Goal: Find specific page/section: Find specific page/section

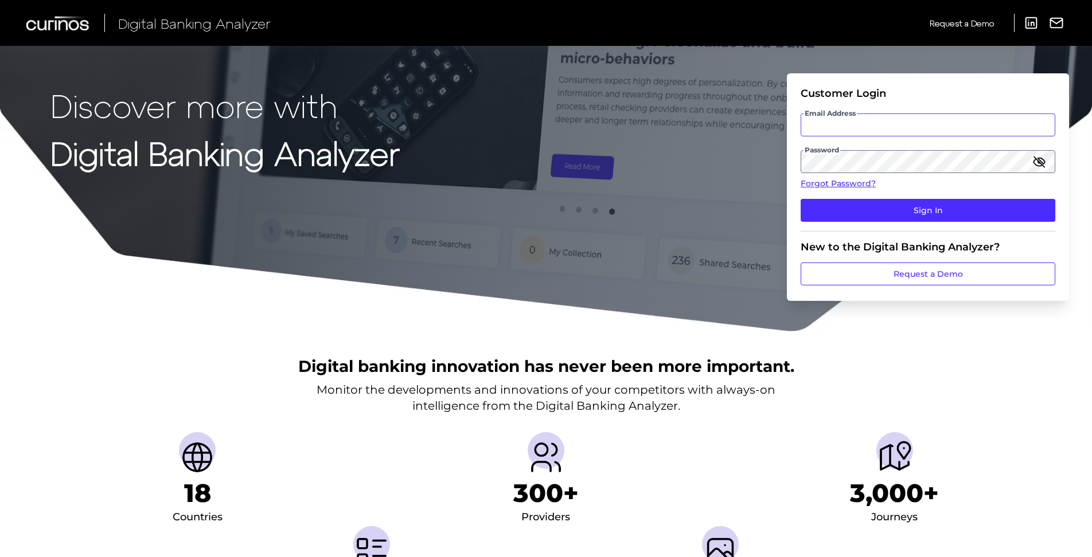
type input "[PERSON_NAME][EMAIL_ADDRESS][PERSON_NAME][DOMAIN_NAME]"
click at [912, 198] on fieldset "Customer Login Email Address [EMAIL_ADDRESS][DOMAIN_NAME] Password Forgot Passw…" at bounding box center [927, 159] width 255 height 144
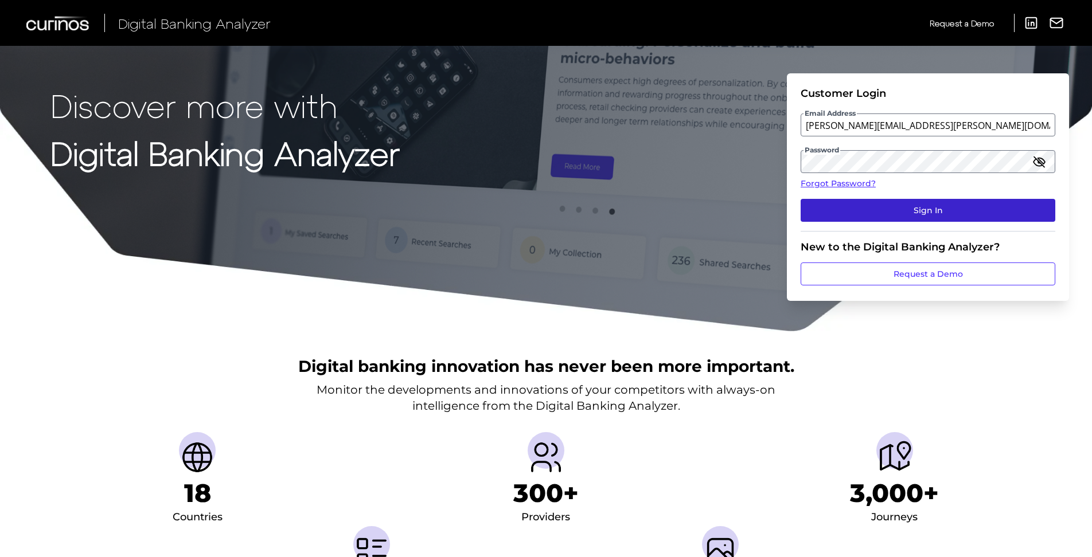
click at [910, 205] on button "Sign In" at bounding box center [927, 210] width 255 height 23
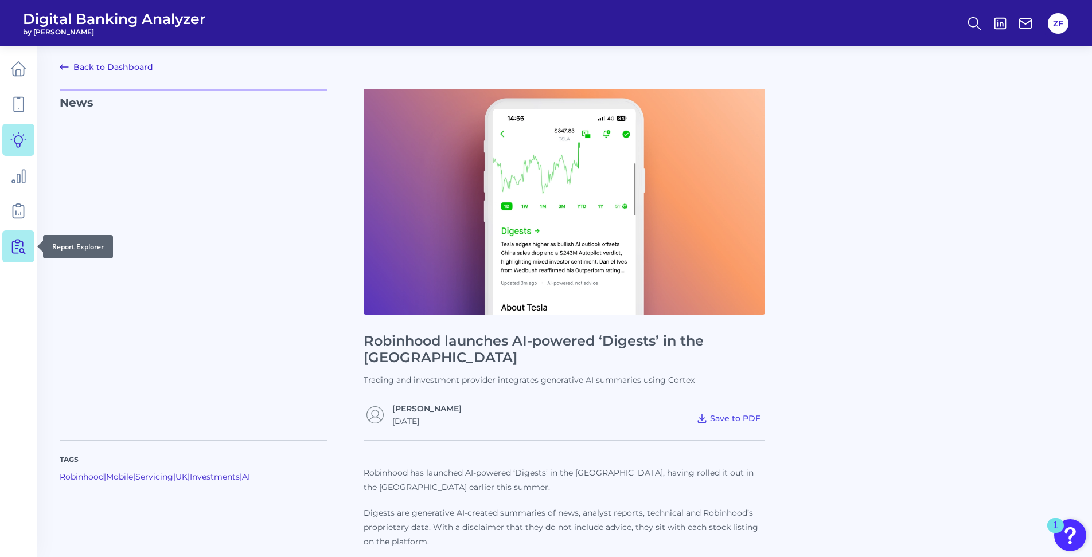
click at [22, 249] on icon at bounding box center [20, 247] width 10 height 14
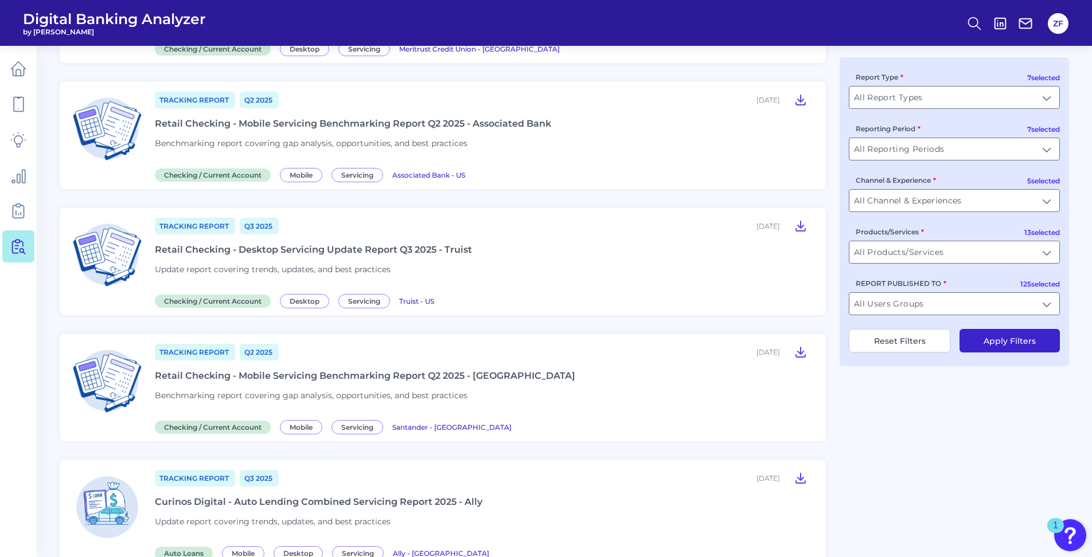
scroll to position [1261, 0]
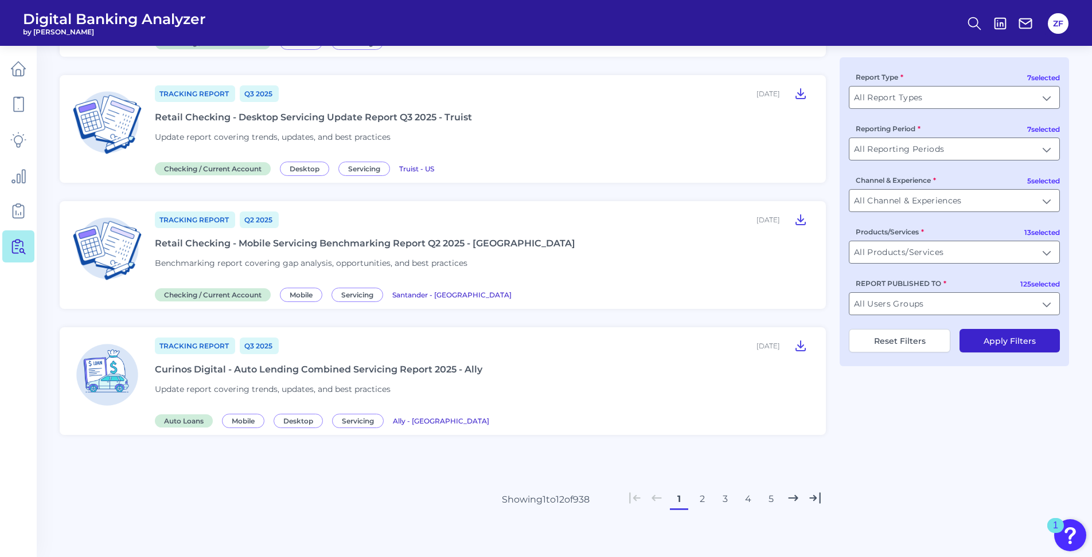
click at [693, 498] on button "2" at bounding box center [702, 499] width 18 height 18
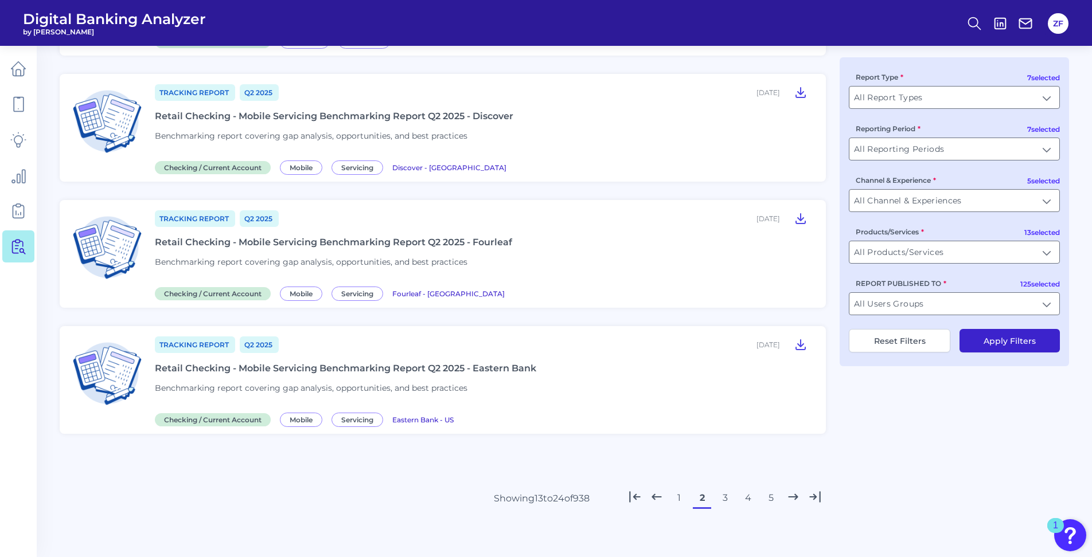
scroll to position [1223, 0]
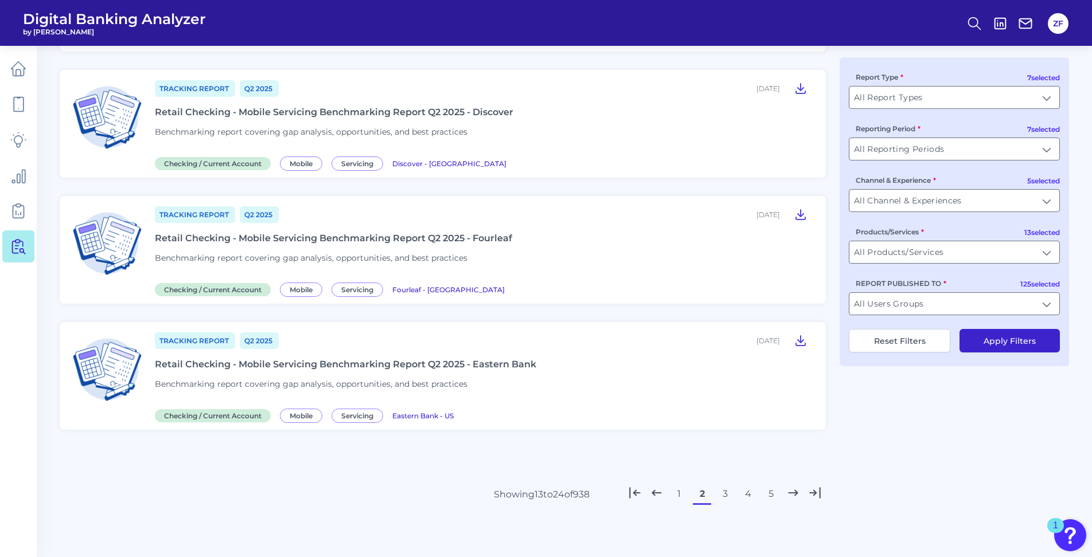
click at [730, 493] on button "3" at bounding box center [724, 494] width 18 height 18
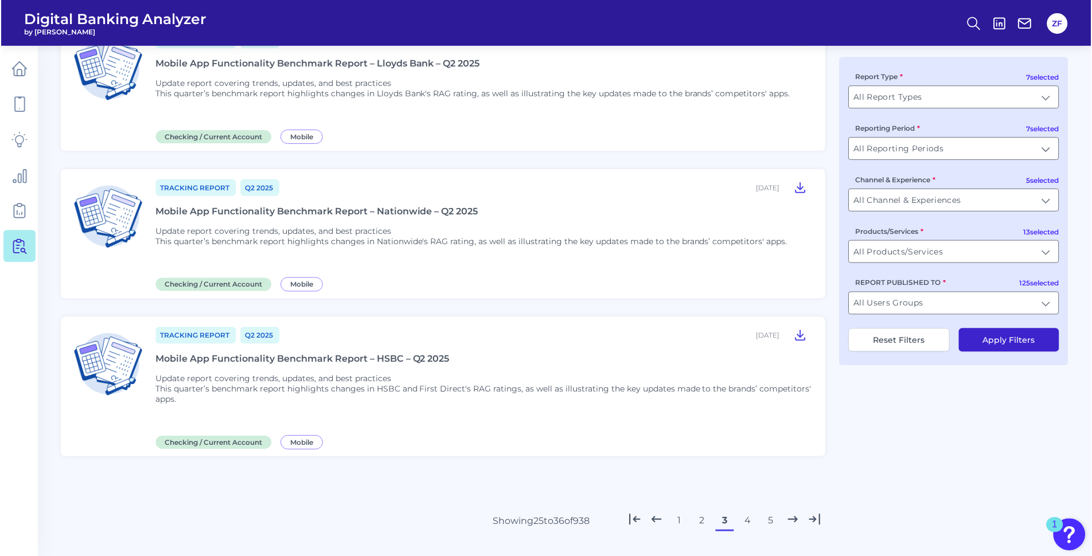
scroll to position [1261, 0]
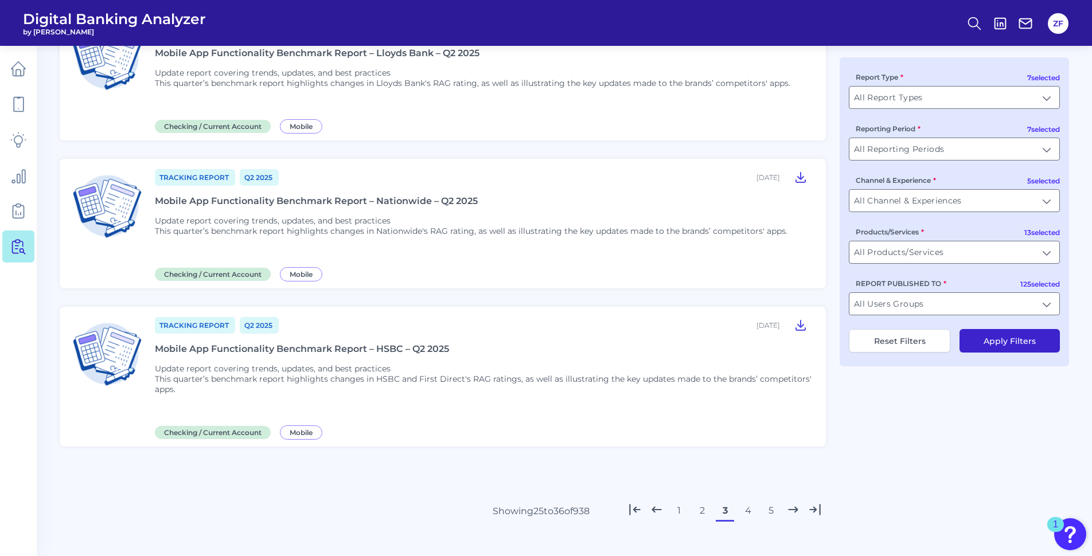
click at [744, 507] on button "4" at bounding box center [747, 511] width 18 height 18
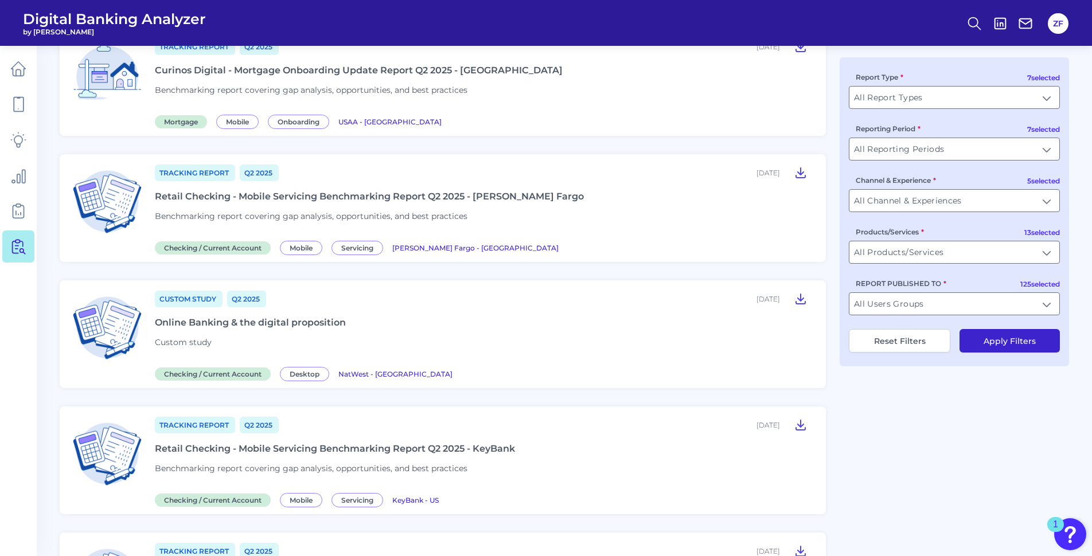
scroll to position [1032, 0]
